Goal: Transaction & Acquisition: Subscribe to service/newsletter

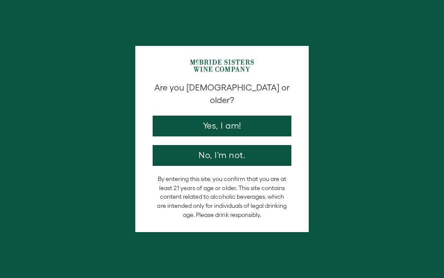
click at [230, 116] on button "Yes, I am!" at bounding box center [222, 126] width 139 height 21
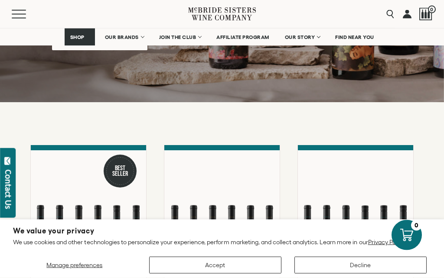
scroll to position [193, 0]
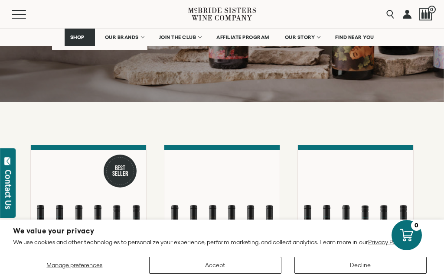
click at [355, 274] on button "Decline" at bounding box center [360, 265] width 132 height 17
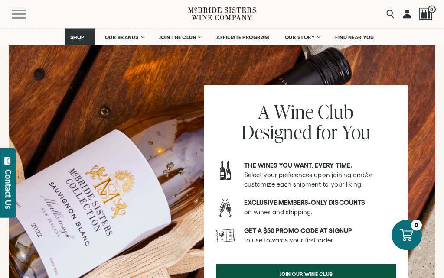
scroll to position [946, 0]
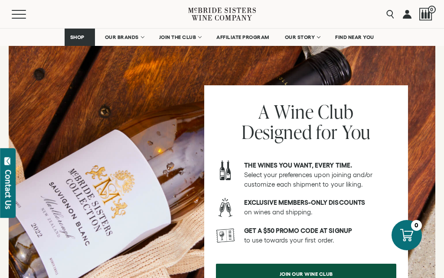
click at [21, 11] on button "Menu" at bounding box center [27, 14] width 31 height 9
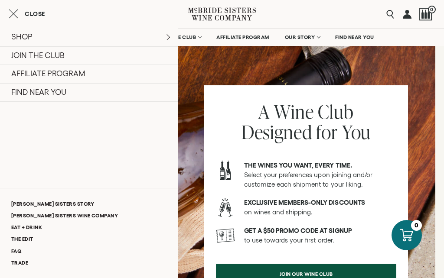
click at [408, 15] on link at bounding box center [407, 14] width 9 height 28
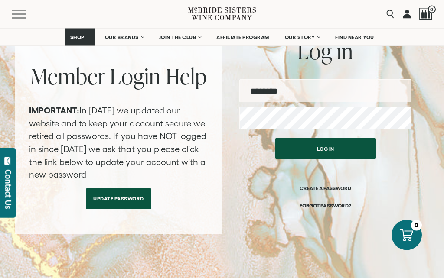
scroll to position [101, 0]
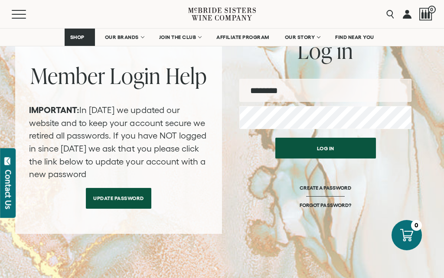
click at [287, 98] on input "email" at bounding box center [325, 90] width 172 height 23
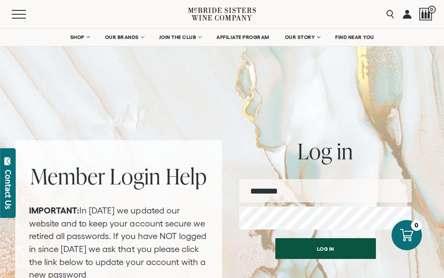
click at [241, 36] on span "AFFILIATE PROGRAM" at bounding box center [242, 37] width 53 height 6
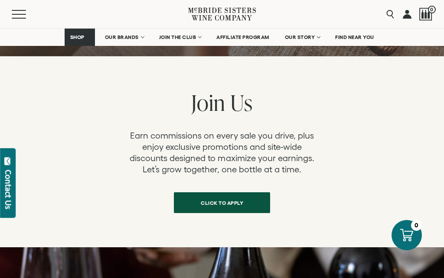
scroll to position [312, 0]
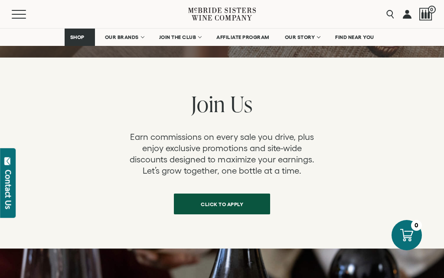
click at [134, 34] on span "OUR BRANDS" at bounding box center [122, 37] width 34 height 6
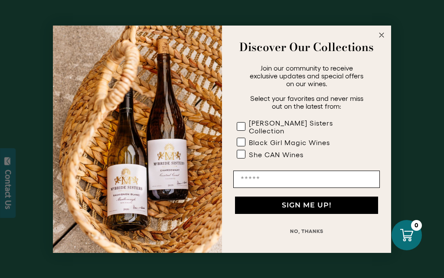
click at [387, 32] on form "Discover Our Collections Join our community to receive exclusive updates and sp…" at bounding box center [222, 140] width 338 height 228
click at [297, 231] on button "NO, THANKS" at bounding box center [306, 231] width 147 height 17
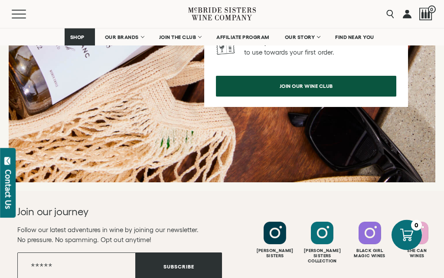
scroll to position [1233, 0]
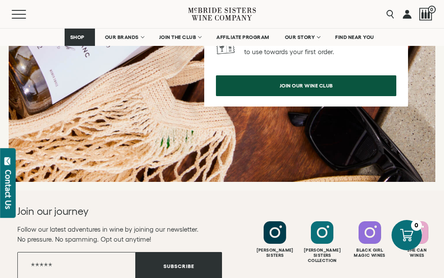
click at [296, 94] on span "join our wine club" at bounding box center [306, 85] width 84 height 17
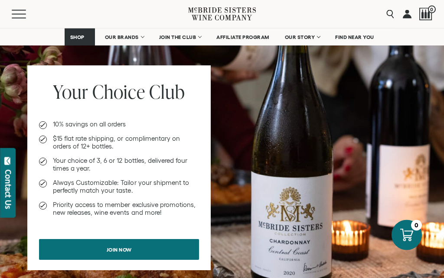
scroll to position [679, 0]
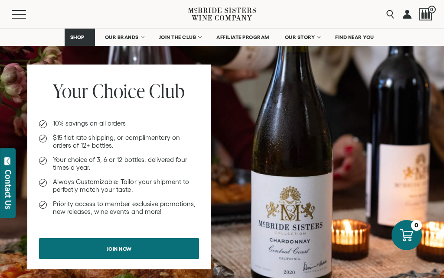
click at [179, 239] on link "Join now" at bounding box center [119, 248] width 160 height 21
